Goal: Information Seeking & Learning: Understand process/instructions

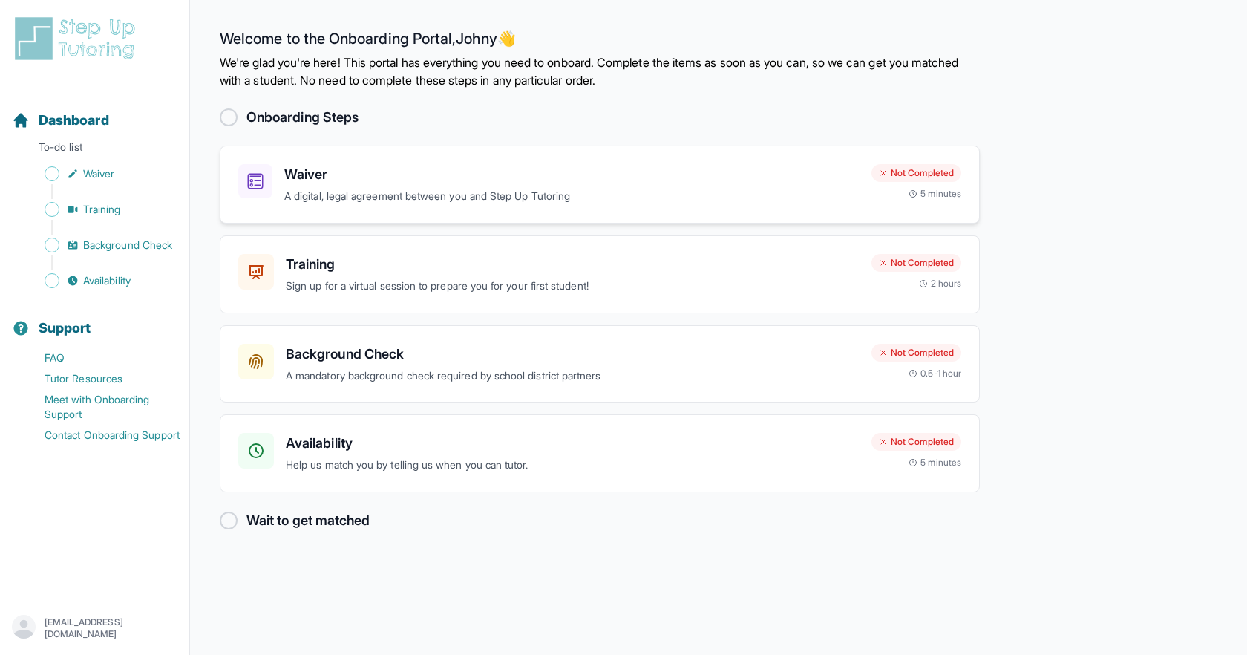
click at [558, 185] on div "Waiver A digital, legal agreement between you and Step Up Tutoring" at bounding box center [571, 184] width 575 height 41
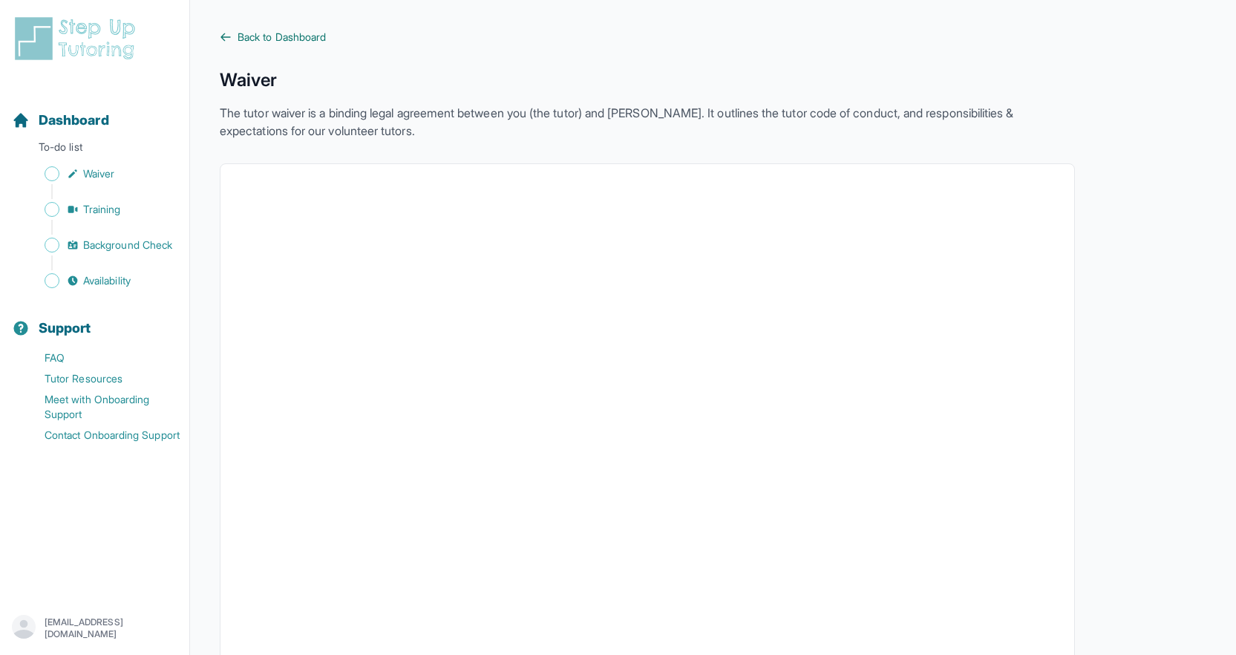
click at [292, 38] on span "Back to Dashboard" at bounding box center [282, 37] width 88 height 15
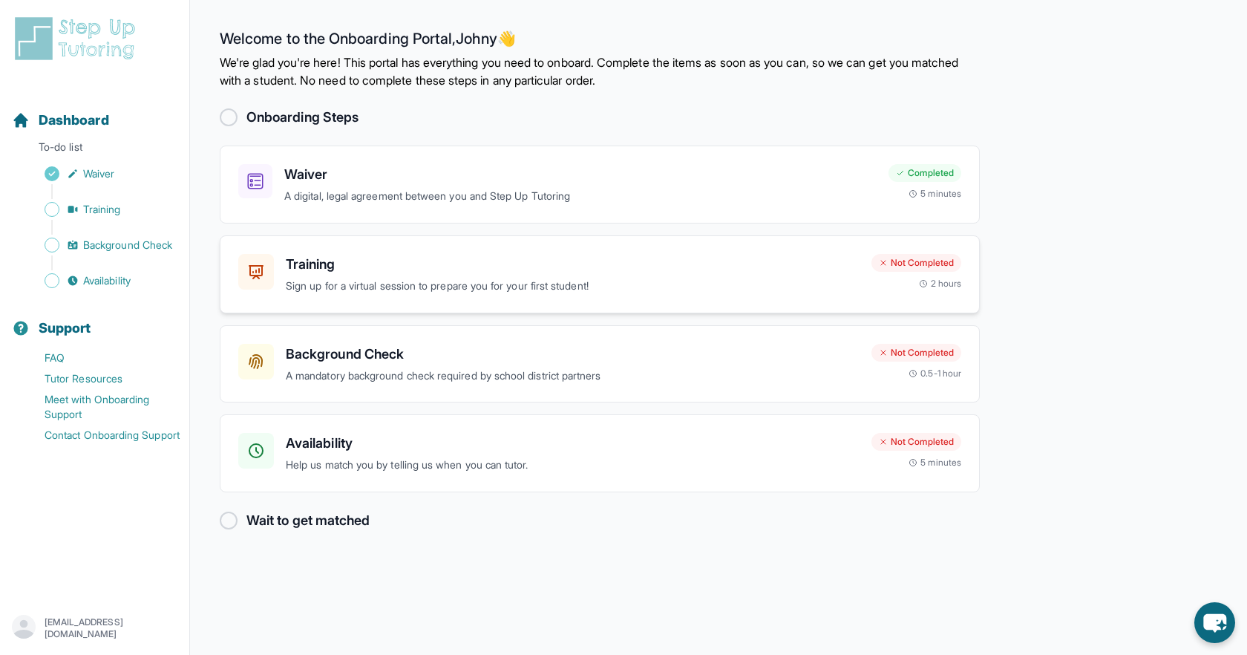
click at [373, 262] on h3 "Training" at bounding box center [573, 264] width 574 height 21
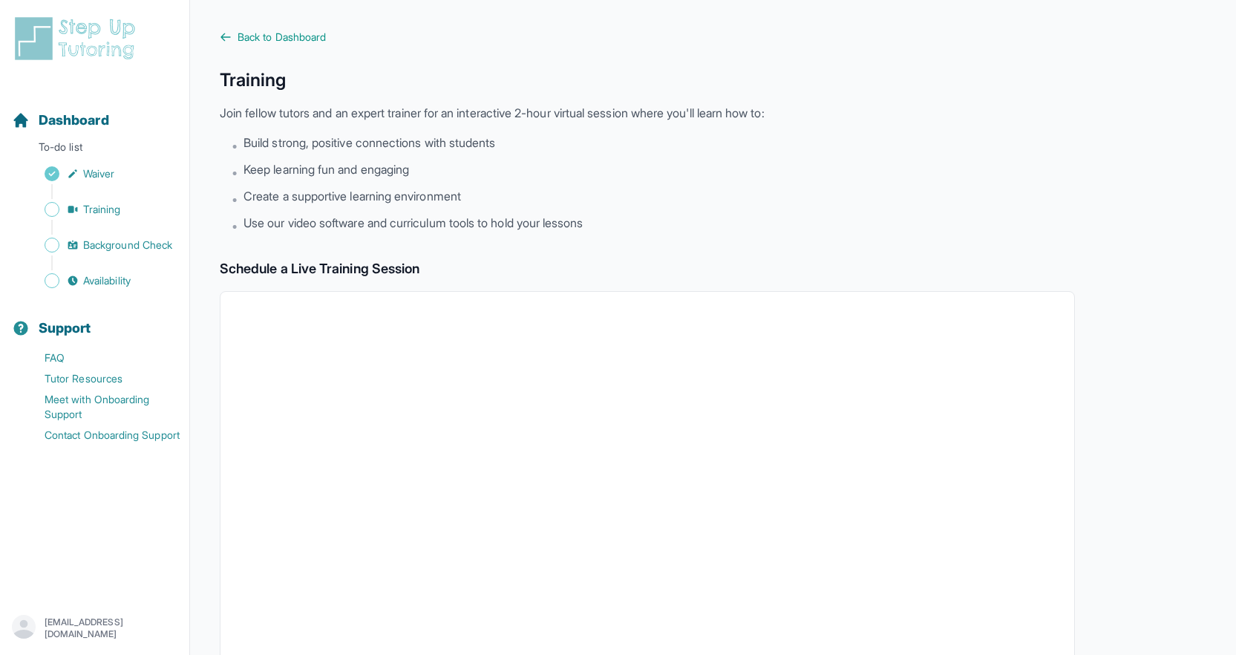
click at [296, 48] on div "Back to Dashboard Training Join fellow tutors and an expert trainer for an inte…" at bounding box center [647, 523] width 855 height 986
click at [295, 29] on main "Back to Dashboard Training Join fellow tutors and an expert trainer for an inte…" at bounding box center [713, 522] width 1046 height 1045
click at [294, 38] on span "Back to Dashboard" at bounding box center [282, 37] width 88 height 15
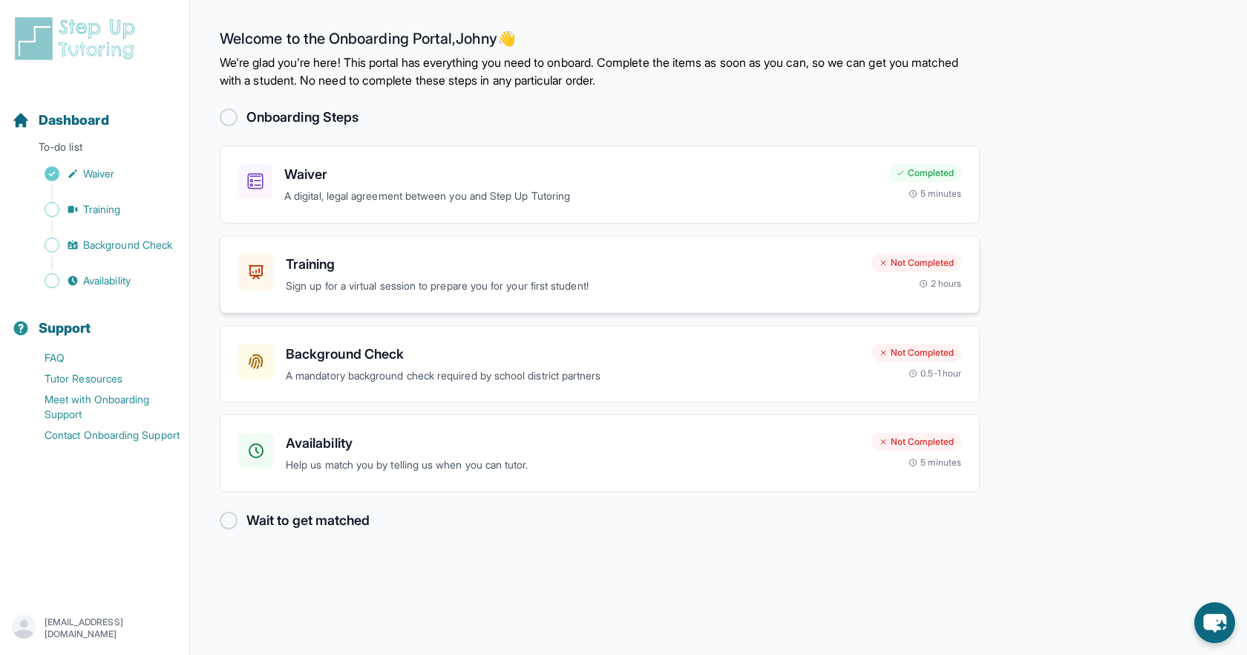
click at [431, 284] on p "Sign up for a virtual session to prepare you for your first student!" at bounding box center [573, 286] width 574 height 17
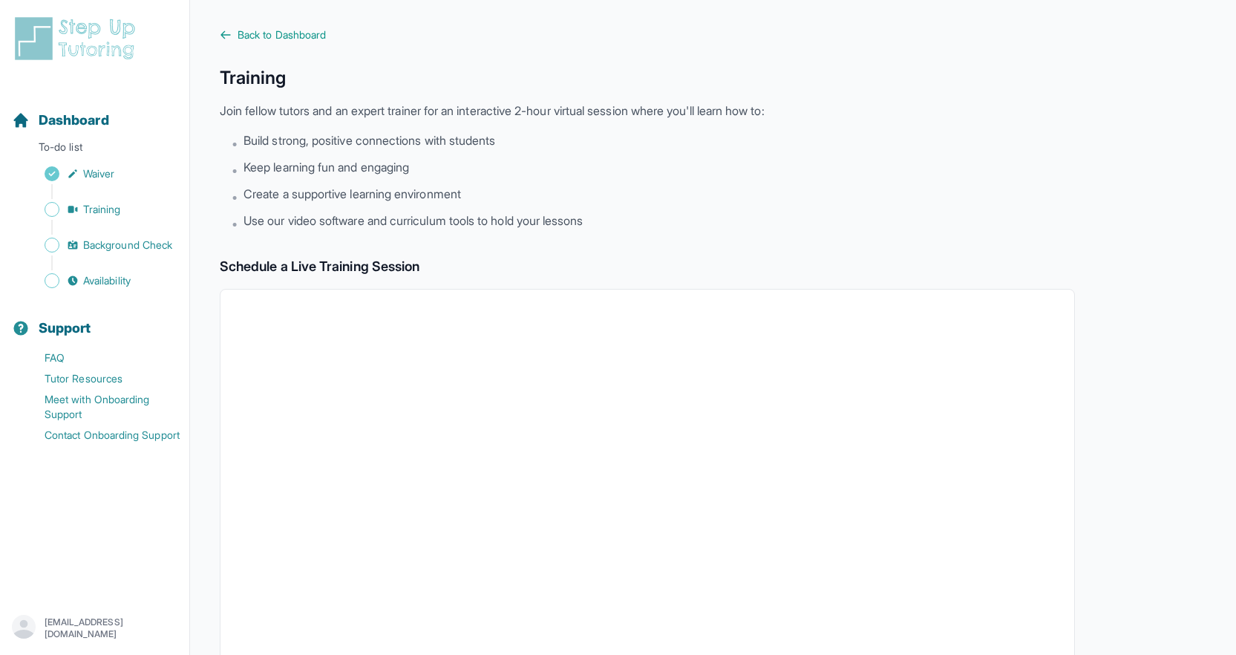
scroll to position [4, 0]
click at [276, 36] on span "Back to Dashboard" at bounding box center [282, 33] width 88 height 15
